Goal: Task Accomplishment & Management: Complete application form

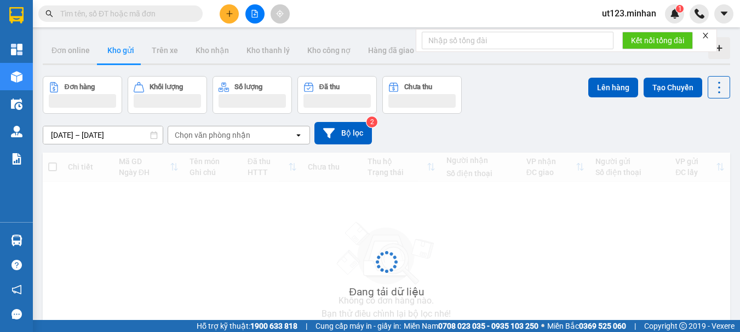
click at [142, 18] on input "text" at bounding box center [124, 14] width 129 height 12
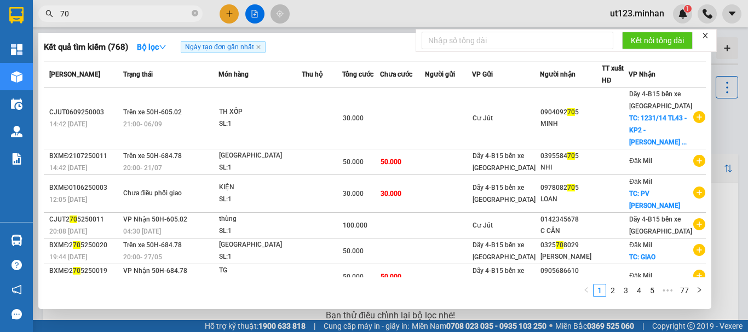
type input "7"
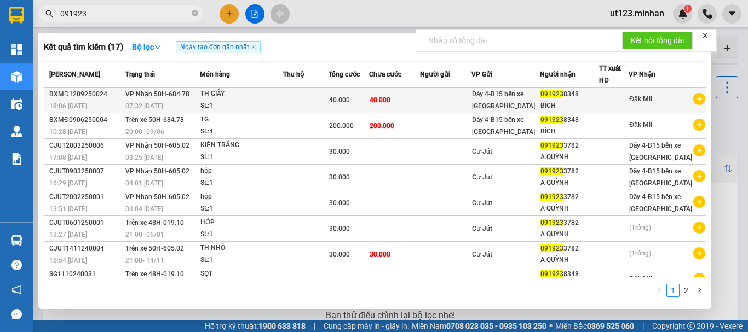
type input "091923"
click at [454, 102] on td at bounding box center [445, 101] width 51 height 26
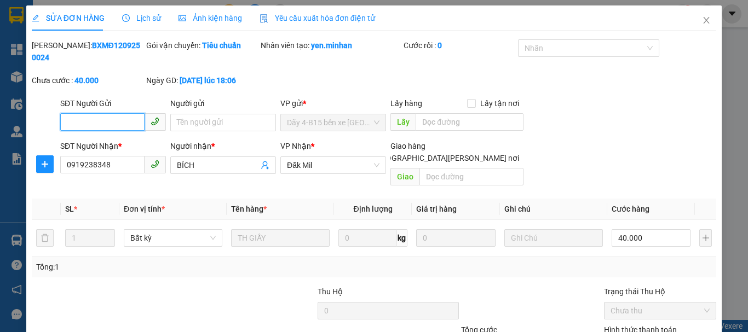
type input "0919238348"
type input "BÍCH"
type input "40.000"
click at [702, 19] on icon "close" at bounding box center [706, 20] width 9 height 9
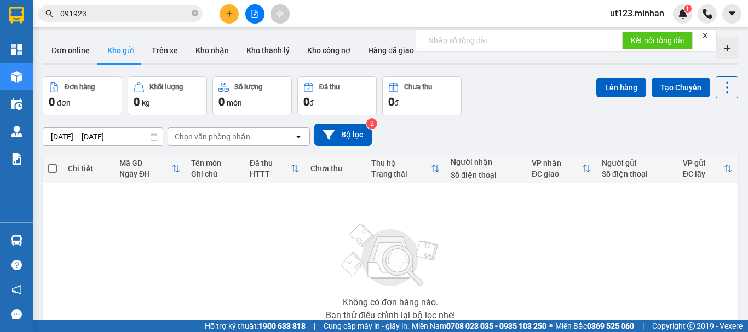
click at [135, 18] on input "091923" at bounding box center [124, 14] width 129 height 12
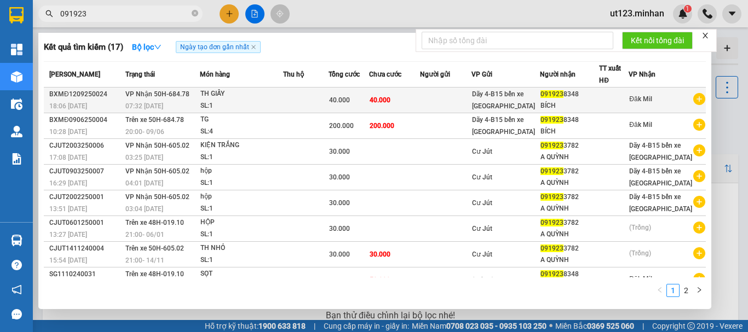
click at [444, 98] on td at bounding box center [445, 101] width 51 height 26
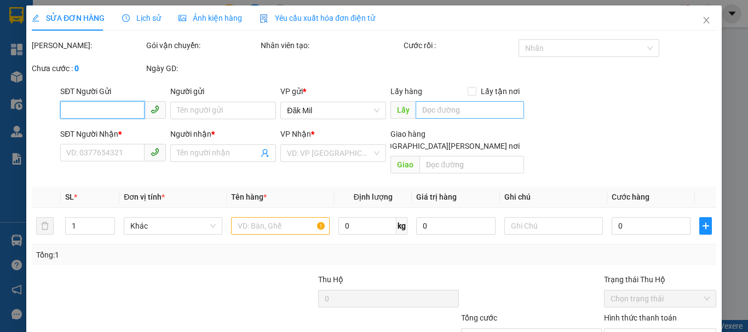
type input "0919238348"
type input "BÍCH"
type input "40.000"
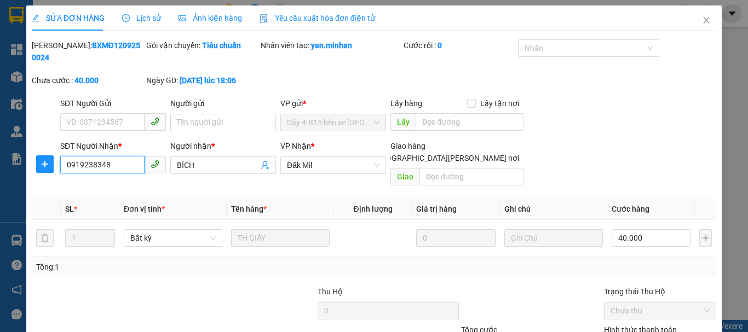
click at [90, 156] on input "0919238348" at bounding box center [102, 165] width 84 height 18
click at [702, 20] on icon "close" at bounding box center [706, 20] width 9 height 9
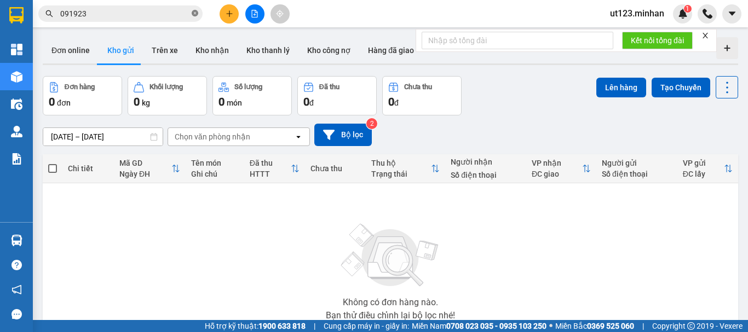
click at [195, 14] on icon "close-circle" at bounding box center [195, 13] width 7 height 7
paste input "0919238348"
type input "0919238348"
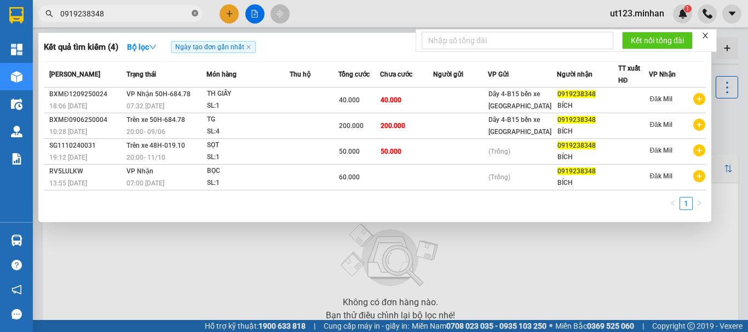
click at [195, 13] on icon "close-circle" at bounding box center [195, 13] width 7 height 7
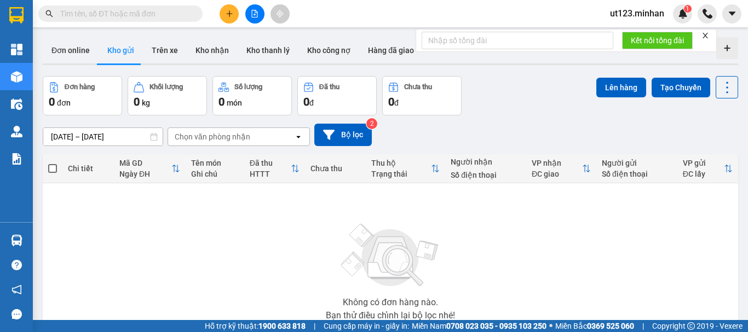
click at [558, 90] on div "Đơn hàng 0 đơn Khối lượng 0 kg Số lượng 0 món Đã thu 0 đ Chưa thu 0 đ Lên hàng …" at bounding box center [390, 95] width 695 height 39
paste input "0919238348"
type input "0919238348"
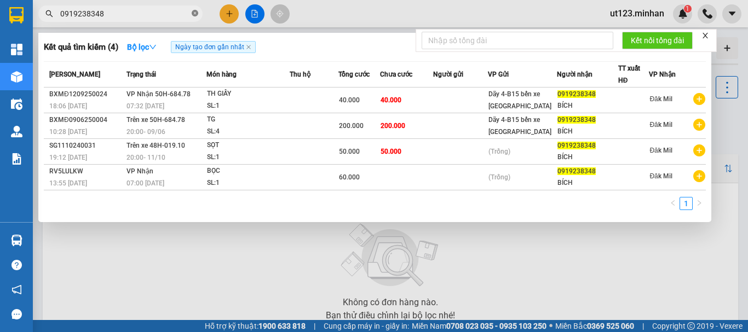
click at [195, 14] on icon "close-circle" at bounding box center [195, 13] width 7 height 7
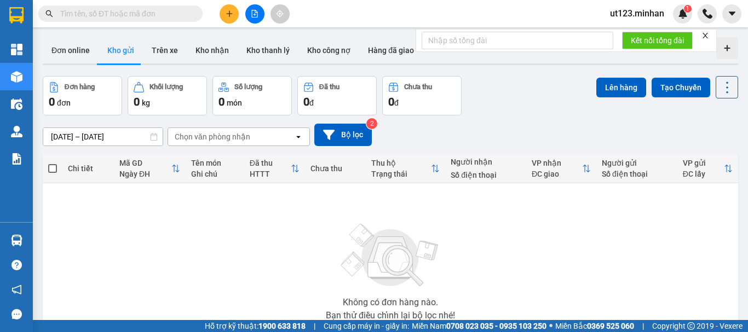
click at [525, 220] on div "Không có đơn hàng nào. Bạn thử điều chỉnh lại bộ lọc nhé!" at bounding box center [390, 269] width 684 height 164
paste input "0919238348"
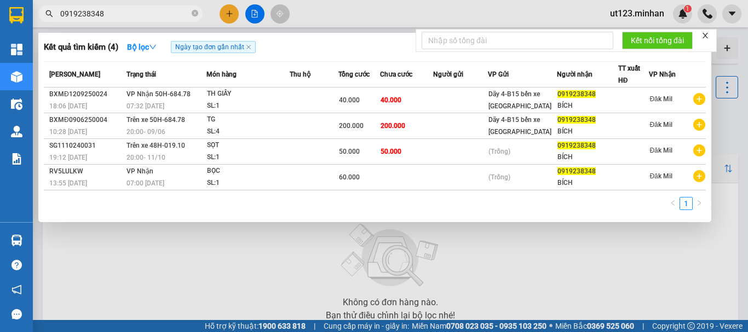
type input "0919238348"
